Goal: Transaction & Acquisition: Subscribe to service/newsletter

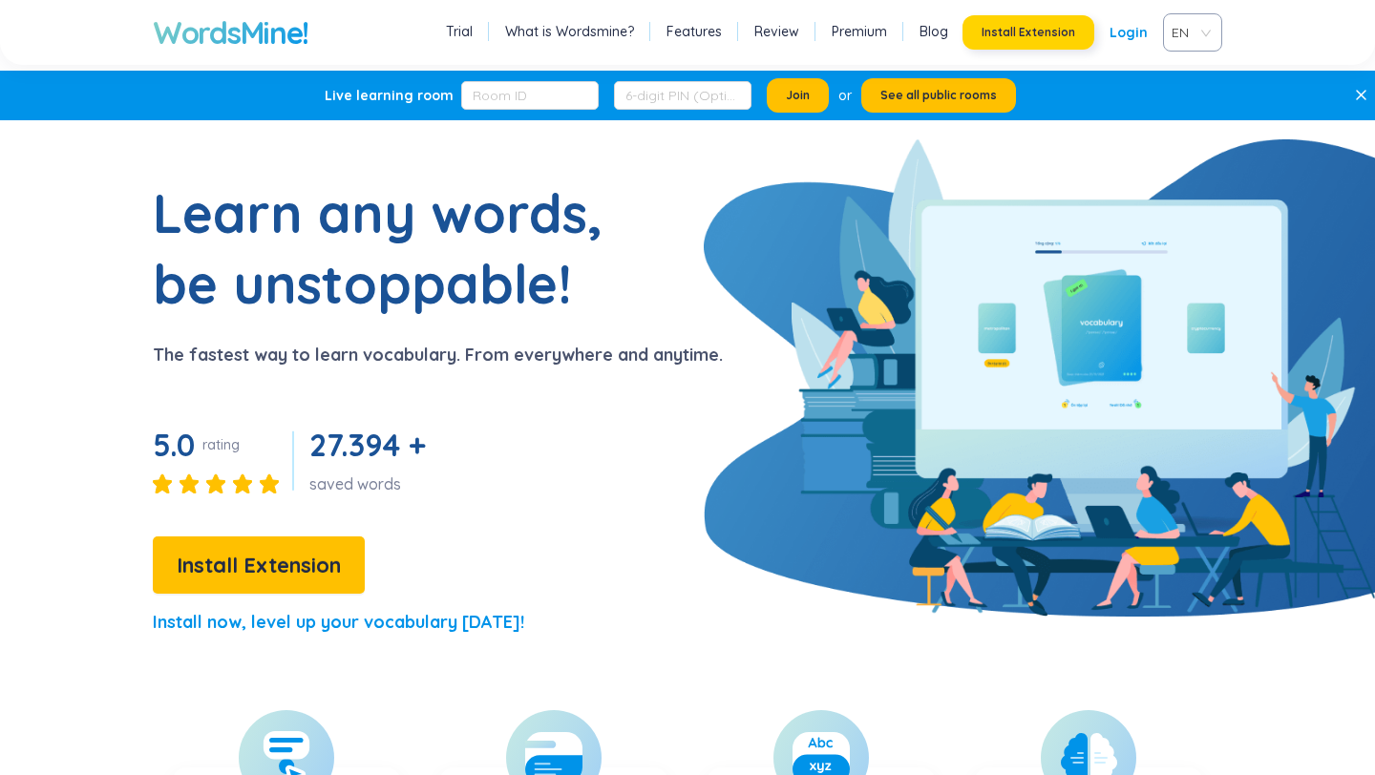
click at [1060, 32] on span "Install Extension" at bounding box center [1028, 32] width 94 height 15
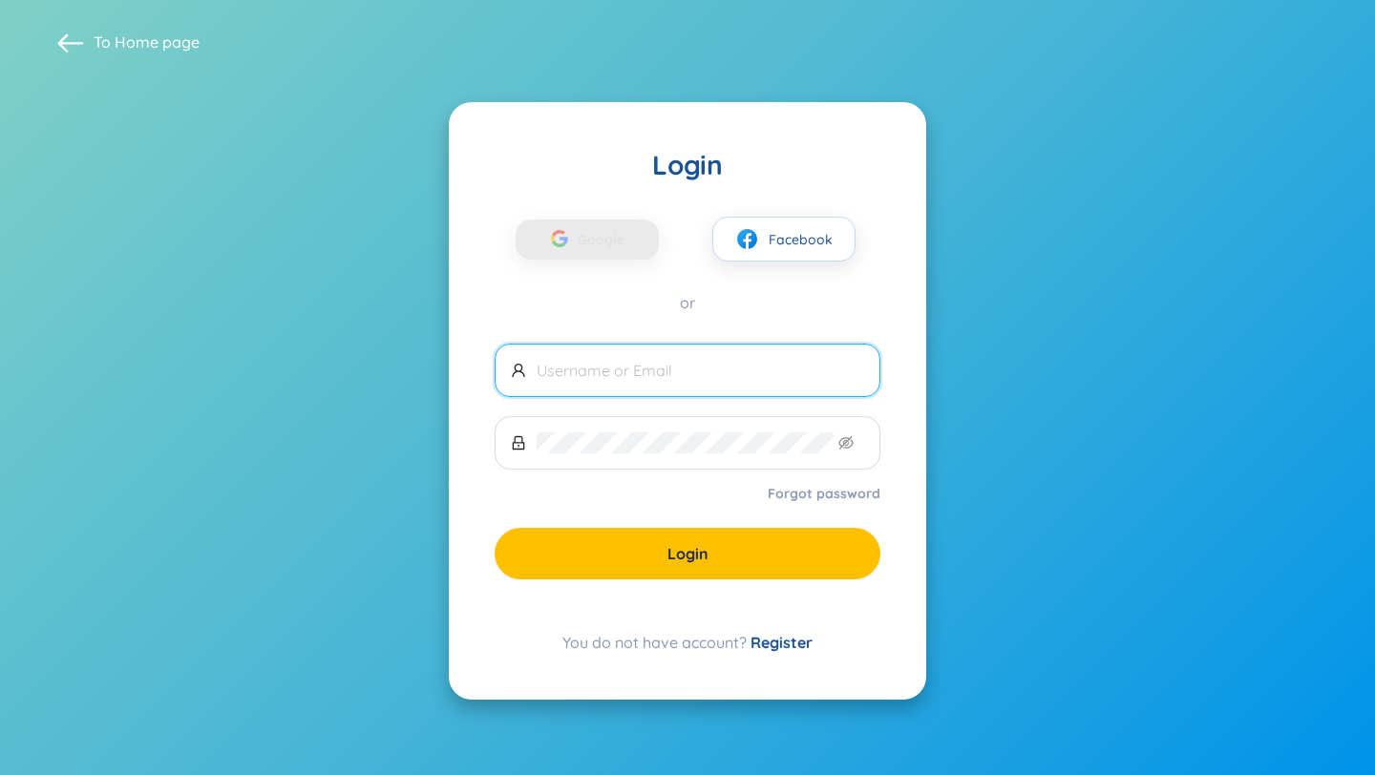
click at [662, 365] on input "text" at bounding box center [699, 370] width 327 height 21
click at [632, 369] on input "text" at bounding box center [699, 370] width 327 height 21
type input "mai8ahv@gmail.com"
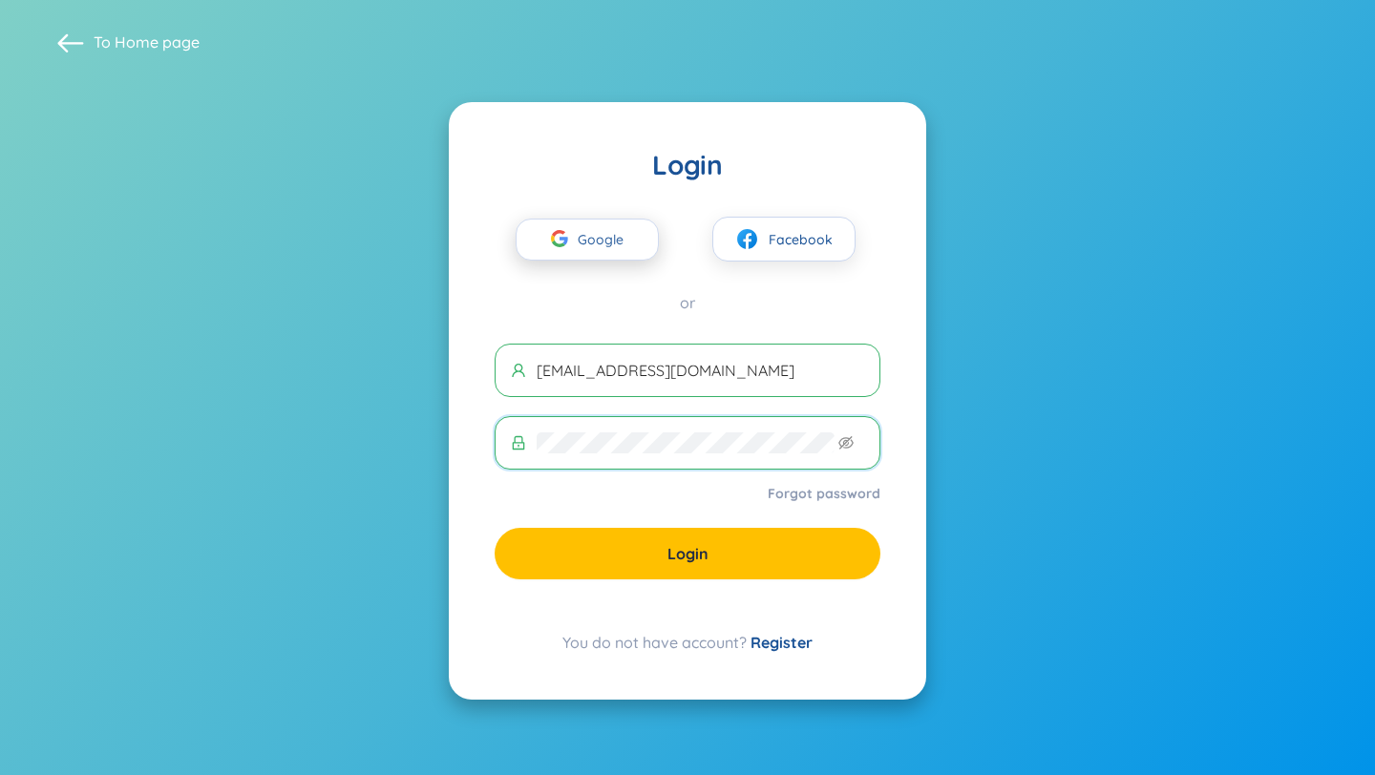
click at [573, 250] on div "button" at bounding box center [559, 242] width 36 height 42
click at [609, 251] on span "Google" at bounding box center [605, 240] width 55 height 40
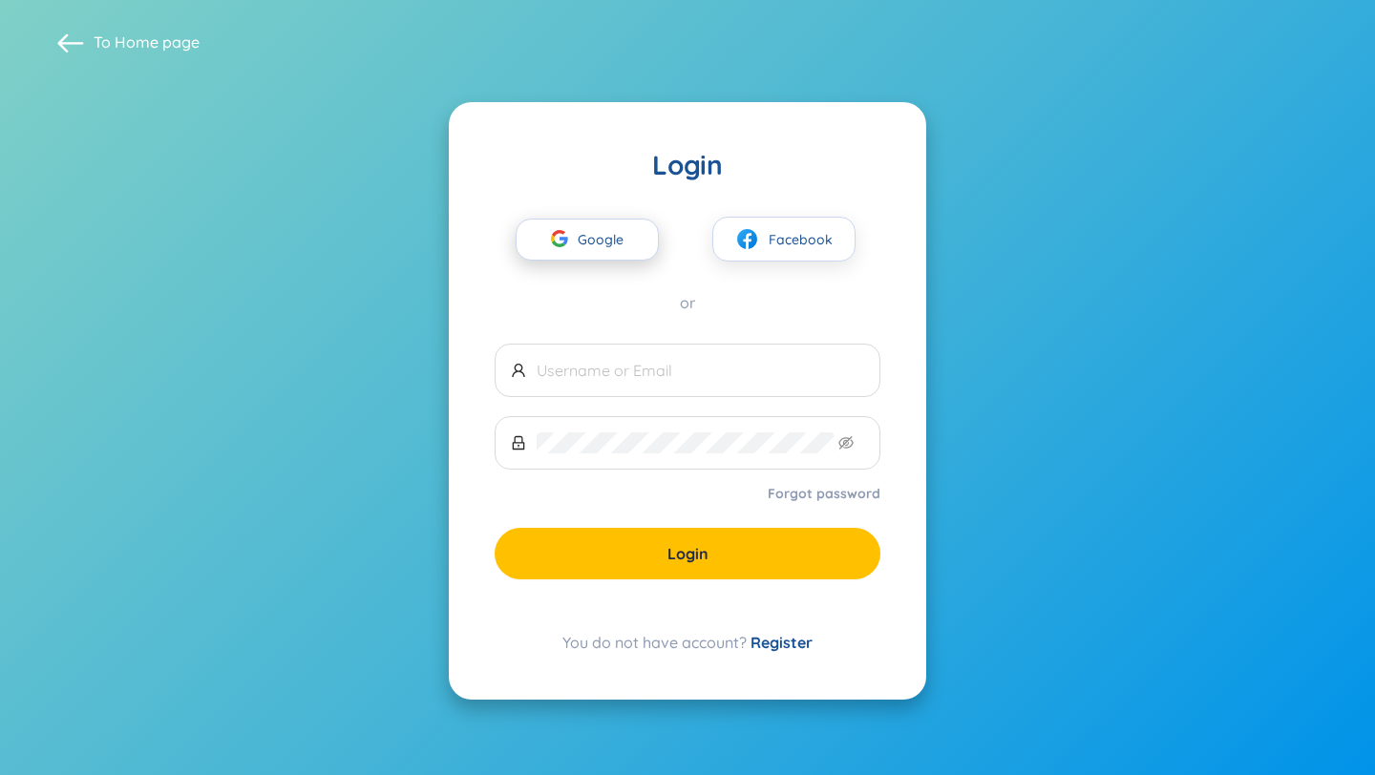
click at [608, 228] on span "Google" at bounding box center [605, 240] width 55 height 40
